Goal: Task Accomplishment & Management: Manage account settings

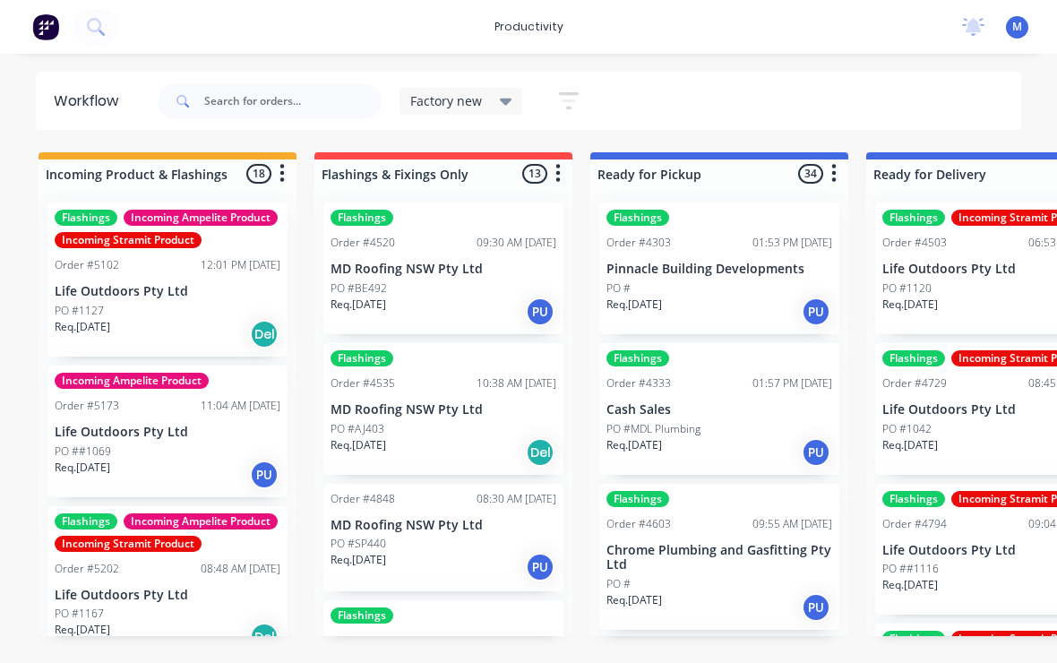
scroll to position [4, 0]
click at [299, 102] on input "text" at bounding box center [292, 101] width 177 height 36
type input "Bay con"
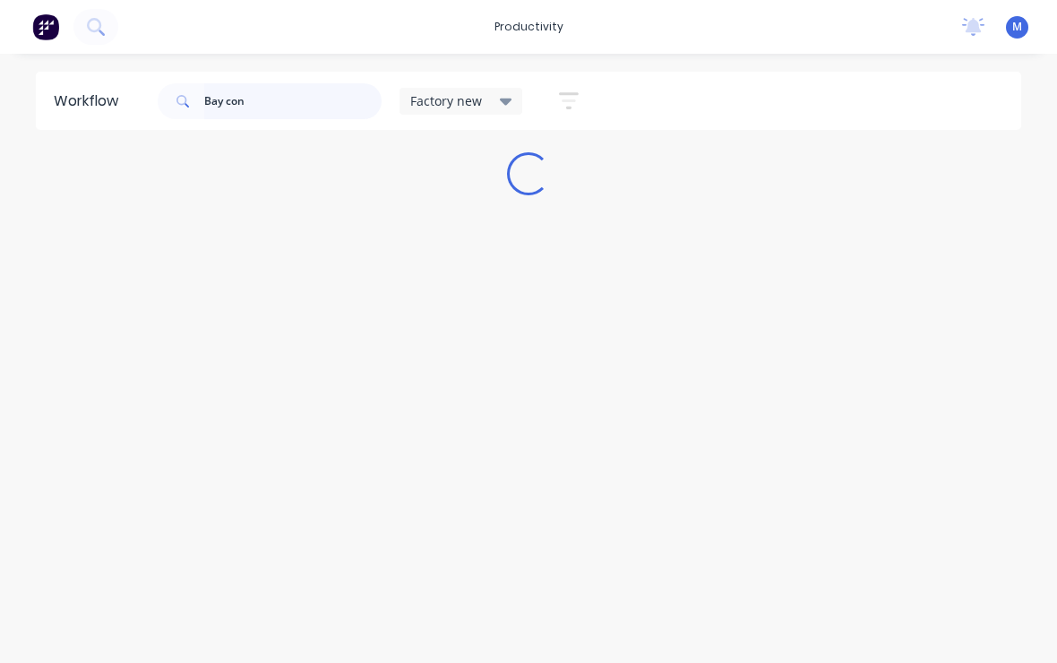
scroll to position [0, 0]
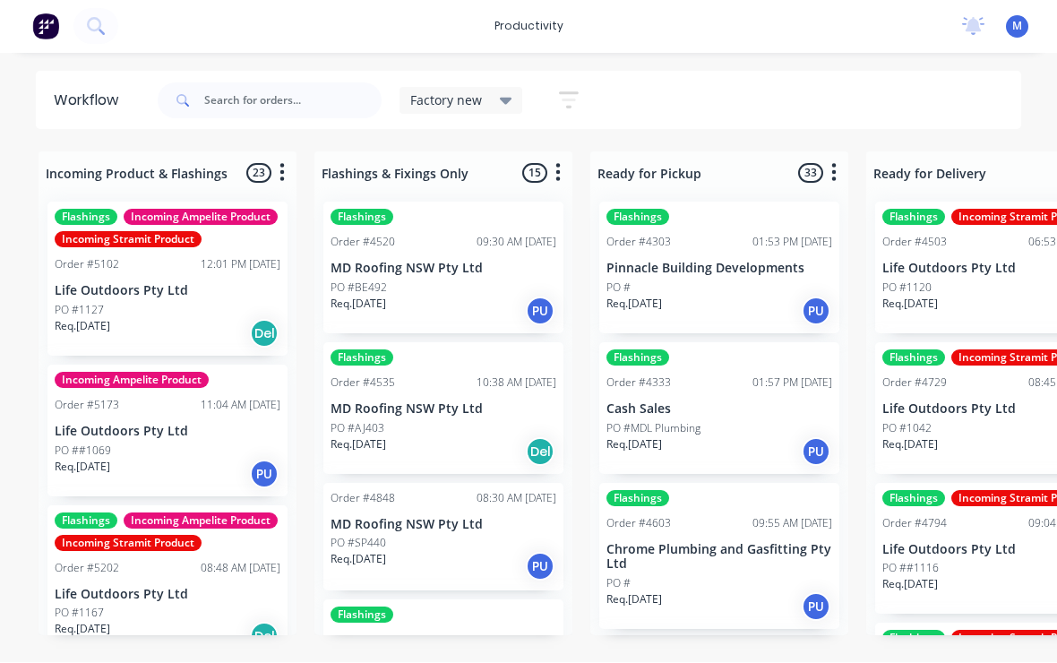
scroll to position [1, 0]
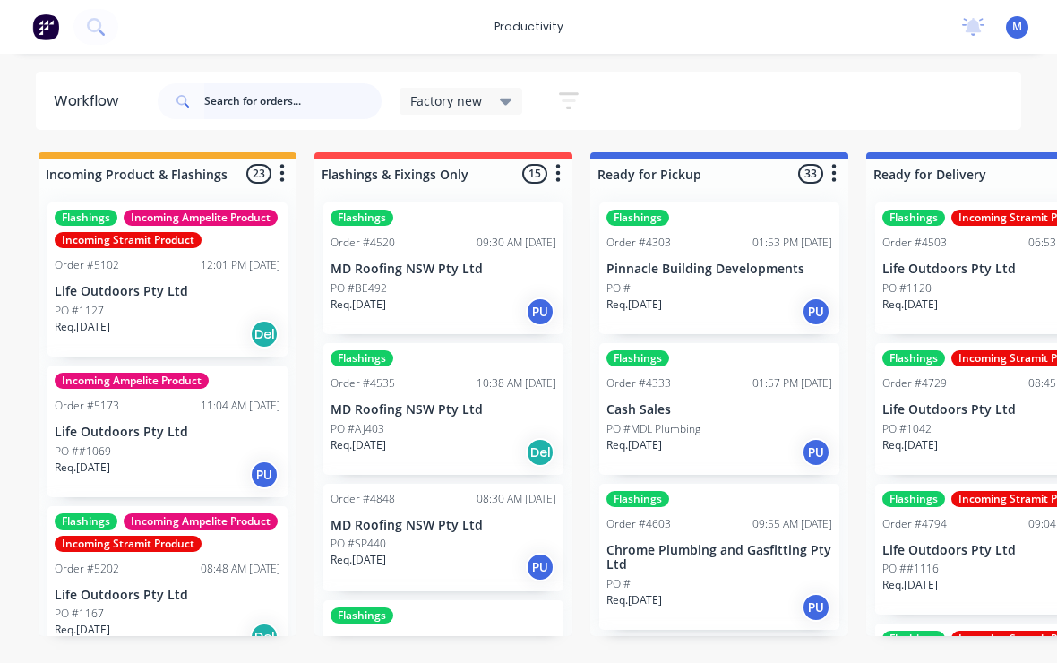
click at [280, 96] on input "text" at bounding box center [292, 101] width 177 height 36
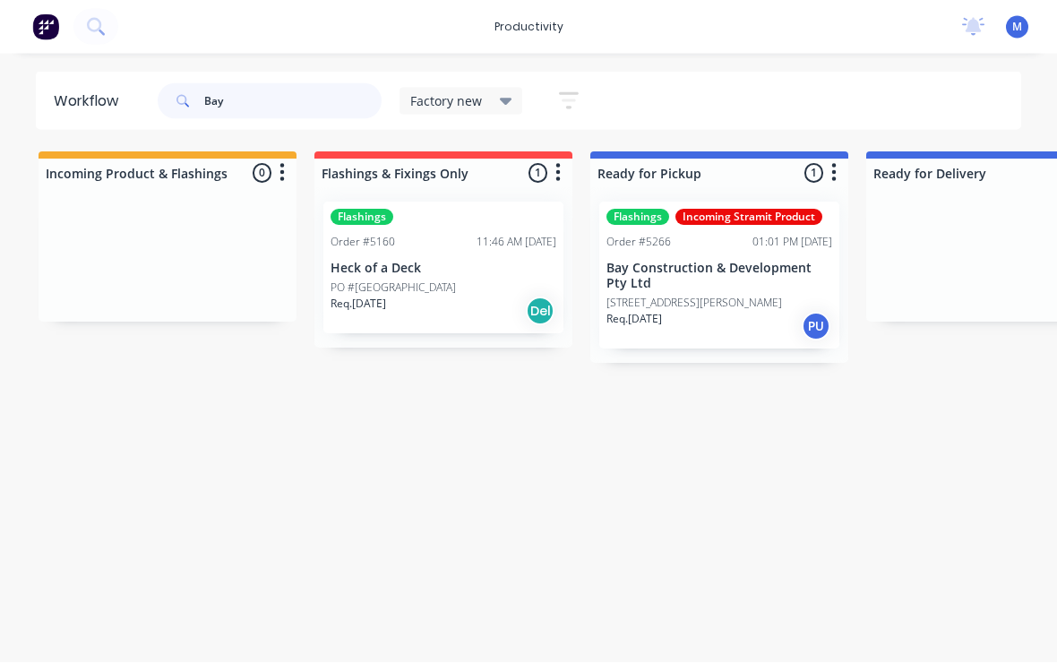
type input "Bay"
click at [901, 223] on div at bounding box center [996, 255] width 258 height 134
click at [734, 276] on p "Bay Construction & Development Pty Ltd" at bounding box center [720, 277] width 226 height 30
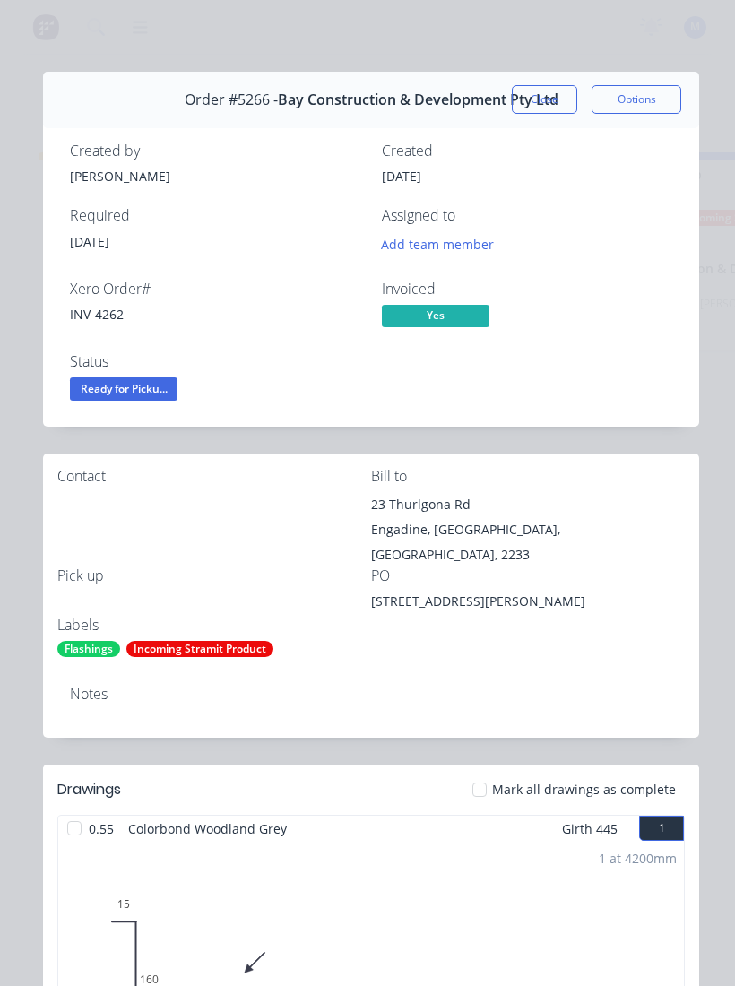
click at [104, 398] on span "Ready for Picku..." at bounding box center [124, 388] width 108 height 22
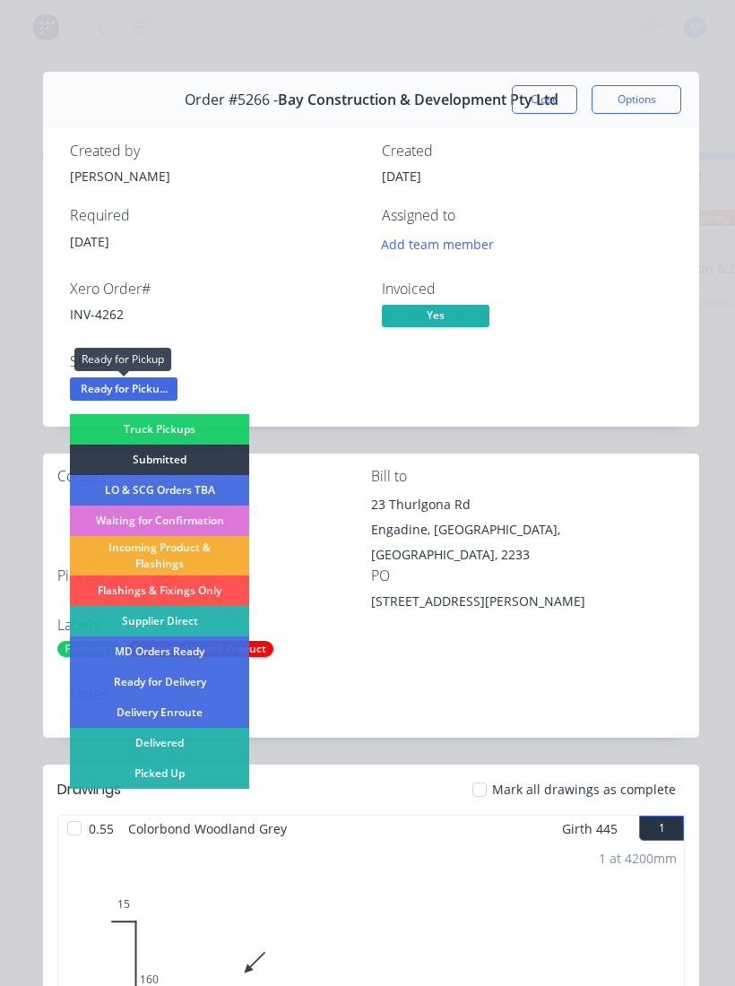
click at [121, 662] on div "Picked Up" at bounding box center [159, 773] width 179 height 30
